Goal: Task Accomplishment & Management: Manage account settings

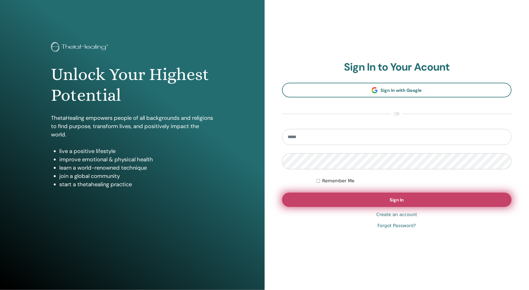
type input "**********"
click at [398, 198] on span "Sign In" at bounding box center [397, 200] width 14 height 6
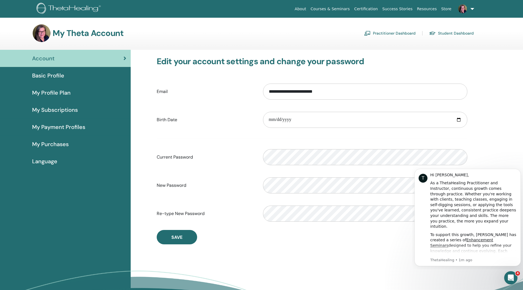
click at [55, 76] on span "Basic Profile" at bounding box center [48, 75] width 32 height 8
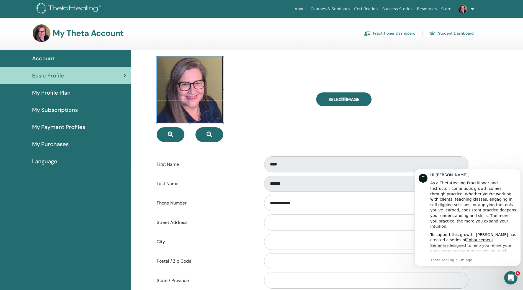
click at [41, 61] on span "Account" at bounding box center [43, 58] width 22 height 8
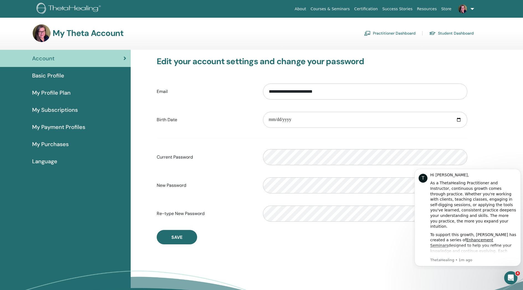
click at [400, 35] on link "Practitioner Dashboard" at bounding box center [390, 33] width 52 height 9
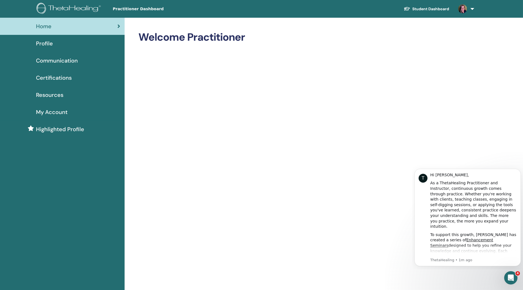
click at [45, 46] on span "Profile" at bounding box center [44, 43] width 17 height 8
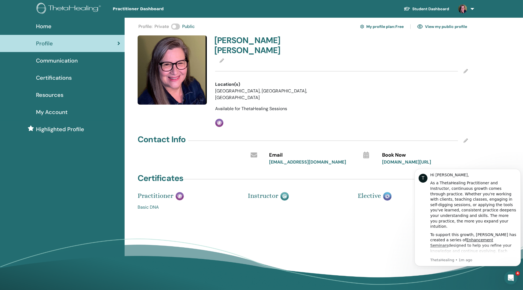
click at [182, 204] on link "Basic DNA" at bounding box center [189, 207] width 102 height 7
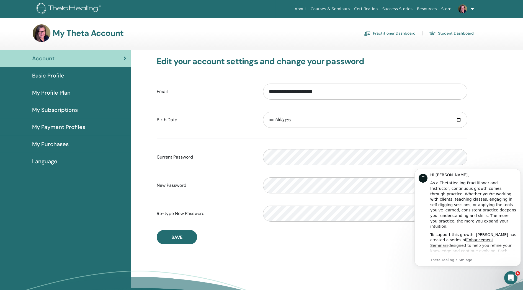
click at [40, 78] on span "Basic Profile" at bounding box center [48, 75] width 32 height 8
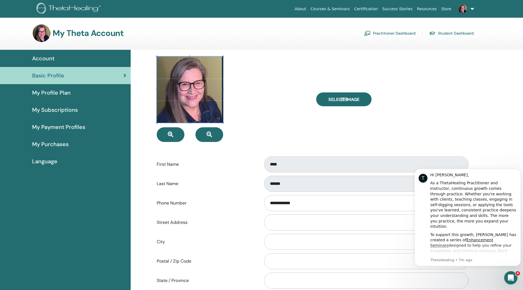
click at [43, 96] on span "My Profile Plan" at bounding box center [51, 93] width 39 height 8
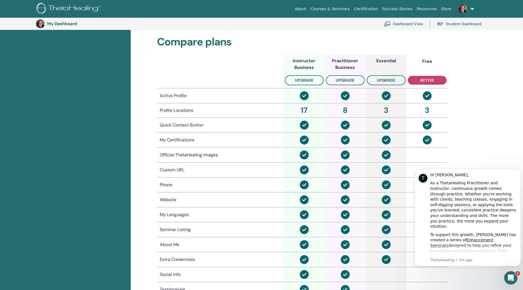
scroll to position [212, 0]
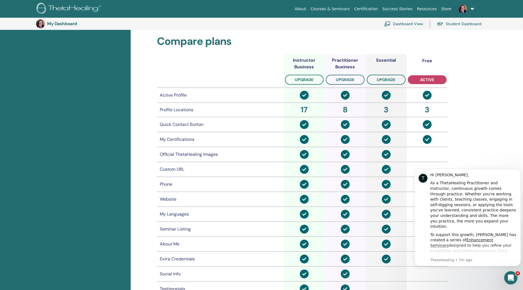
click at [430, 143] on td at bounding box center [427, 139] width 41 height 15
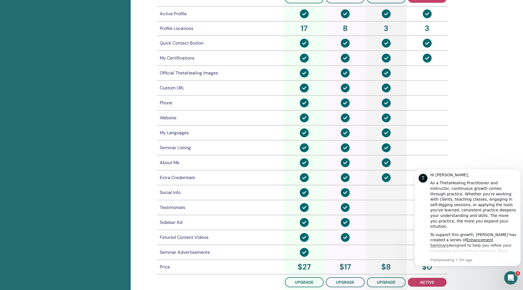
scroll to position [289, 0]
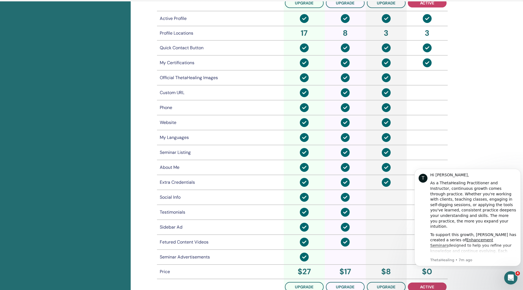
click at [489, 65] on div "Attention: You currently do not have a primary payment method set. Without a pr…" at bounding box center [327, 46] width 393 height 533
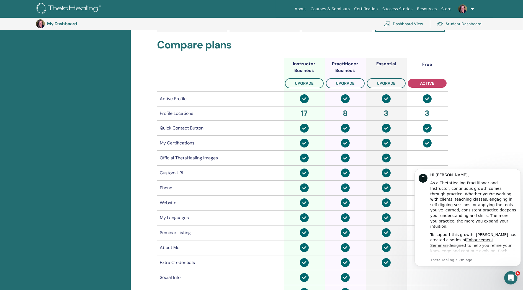
scroll to position [0, 0]
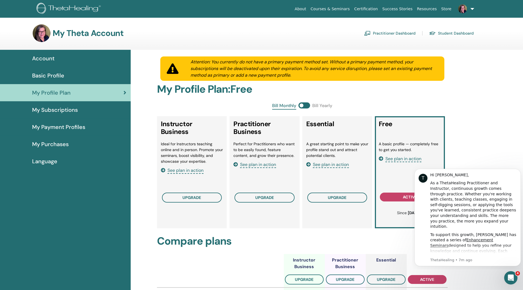
click at [409, 161] on span "See plan in action" at bounding box center [404, 159] width 36 height 6
click at [45, 111] on span "My Subscriptions" at bounding box center [55, 110] width 46 height 8
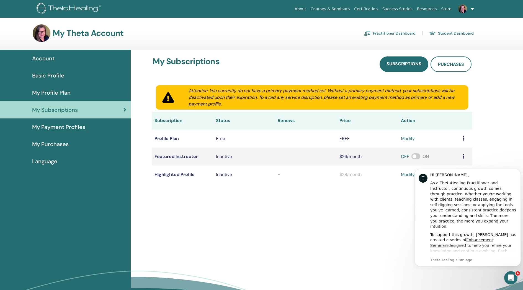
click at [398, 33] on link "Practitioner Dashboard" at bounding box center [390, 33] width 52 height 9
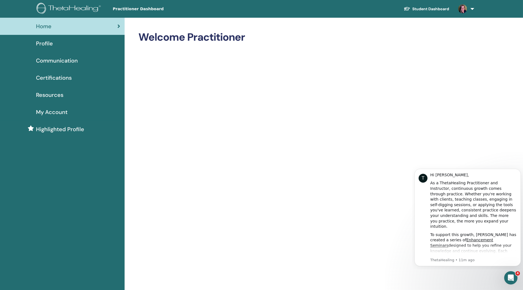
click at [47, 46] on span "Profile" at bounding box center [44, 43] width 17 height 8
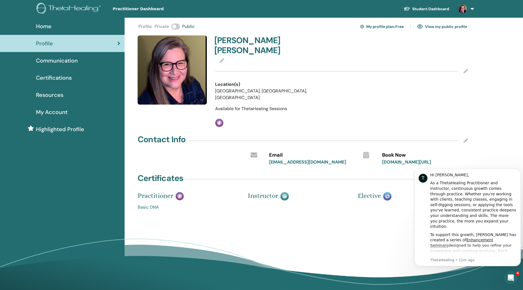
click at [446, 27] on link "View my public profile" at bounding box center [443, 26] width 50 height 9
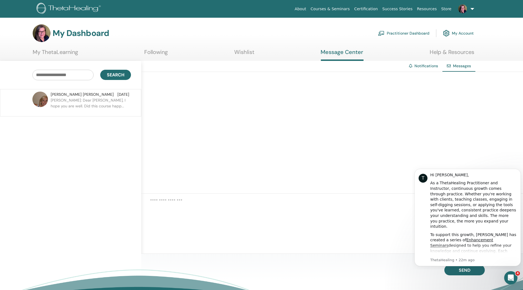
click at [424, 67] on link "Notifications" at bounding box center [427, 65] width 24 height 5
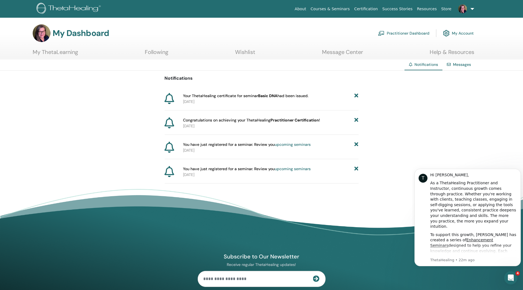
click at [259, 126] on p "2024-07-14" at bounding box center [271, 126] width 176 height 6
click at [179, 122] on div at bounding box center [173, 123] width 16 height 12
click at [271, 124] on p "2024-07-14" at bounding box center [271, 126] width 176 height 6
click at [171, 101] on icon at bounding box center [170, 98] width 10 height 11
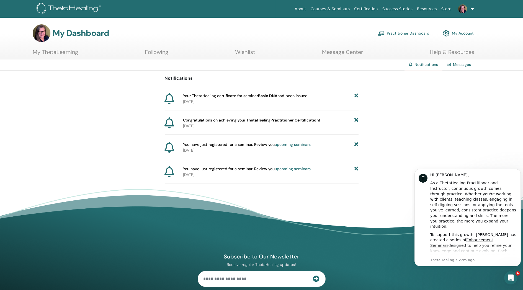
click at [211, 97] on span "Your ThetaHealing certificate for seminar Basic DNA had been issued." at bounding box center [246, 96] width 126 height 6
click at [460, 66] on link "Messages" at bounding box center [462, 64] width 18 height 5
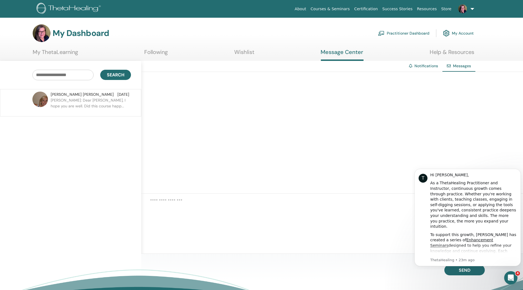
click at [463, 34] on link "My Account" at bounding box center [458, 33] width 31 height 12
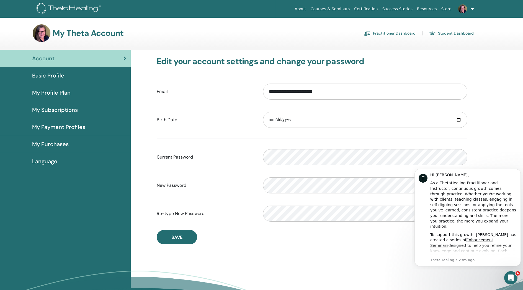
click at [385, 32] on link "Practitioner Dashboard" at bounding box center [390, 33] width 52 height 9
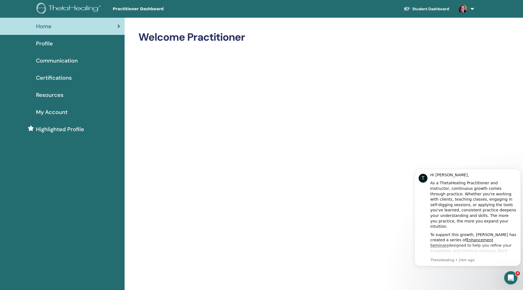
click at [70, 133] on span "Highlighted Profile" at bounding box center [60, 129] width 48 height 8
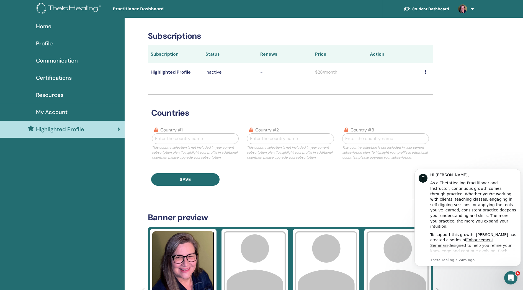
click at [60, 111] on span "My Account" at bounding box center [52, 112] width 32 height 8
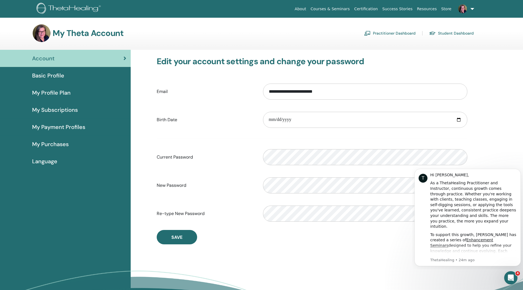
click at [63, 94] on span "My Profile Plan" at bounding box center [51, 93] width 39 height 8
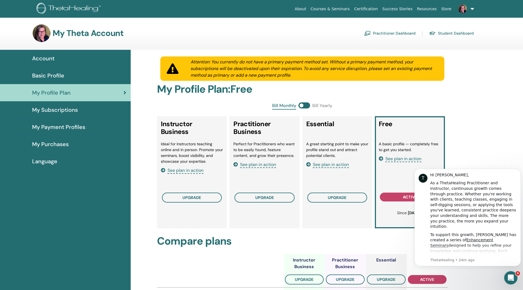
click at [59, 77] on span "Basic Profile" at bounding box center [48, 75] width 32 height 8
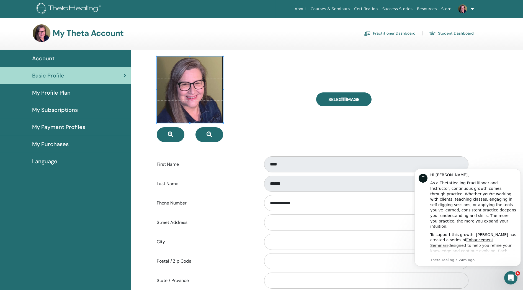
click at [108, 34] on h3 "My Theta Account" at bounding box center [88, 33] width 71 height 10
click at [53, 58] on span "Account" at bounding box center [43, 58] width 22 height 8
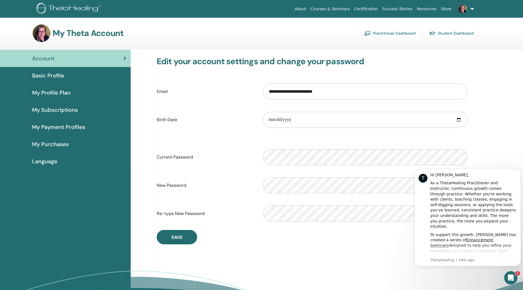
click at [499, 158] on div "**********" at bounding box center [327, 188] width 393 height 277
click at [308, 14] on link "About" at bounding box center [301, 9] width 16 height 10
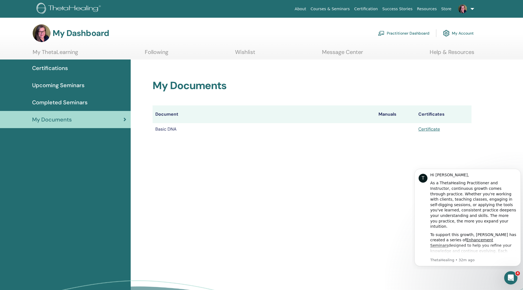
click at [431, 130] on link "Certificate" at bounding box center [430, 129] width 22 height 6
click at [68, 63] on link "Certifications" at bounding box center [65, 68] width 131 height 17
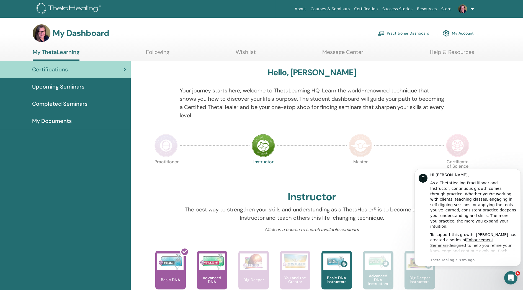
click at [352, 55] on link "Message Center" at bounding box center [343, 54] width 41 height 11
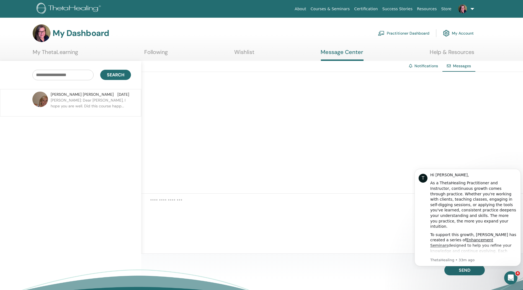
click at [308, 11] on link "About" at bounding box center [301, 9] width 16 height 10
